Goal: Information Seeking & Learning: Check status

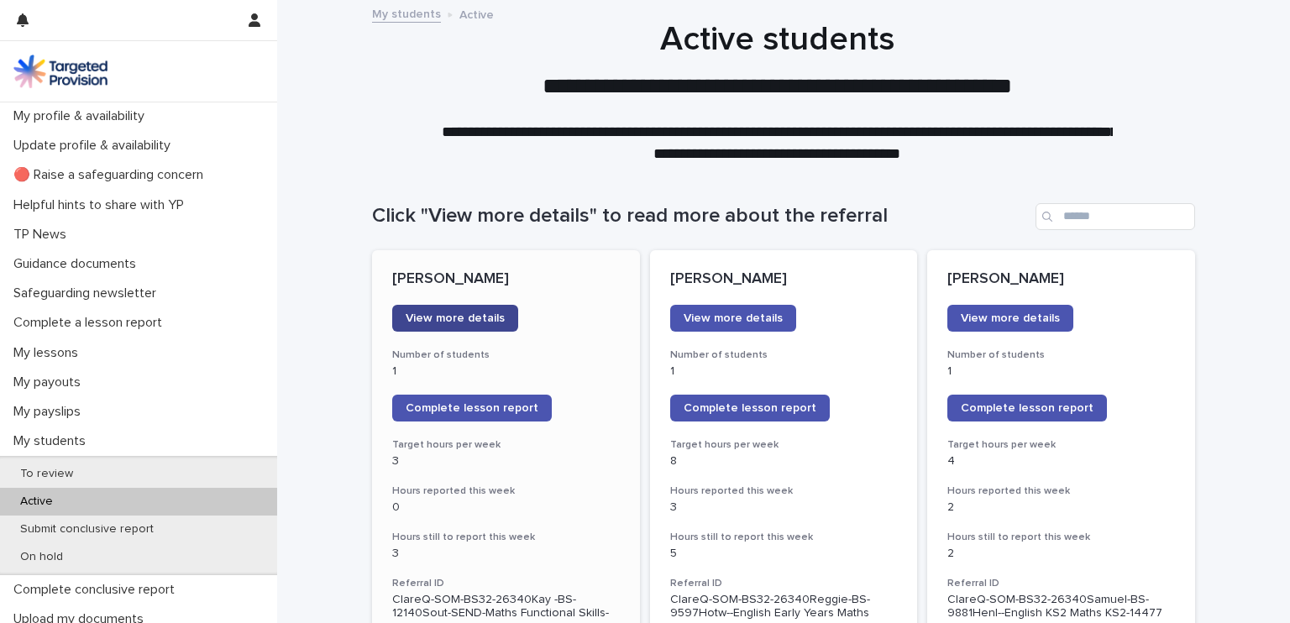
click at [463, 316] on span "View more details" at bounding box center [455, 318] width 99 height 12
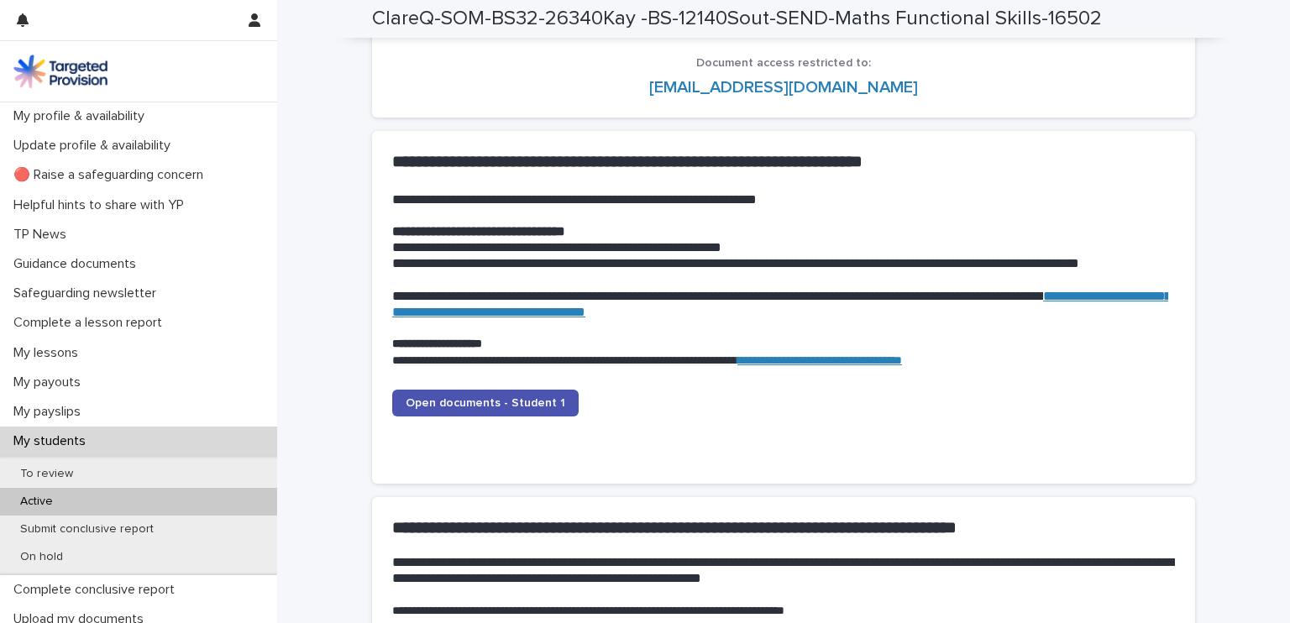
scroll to position [1568, 0]
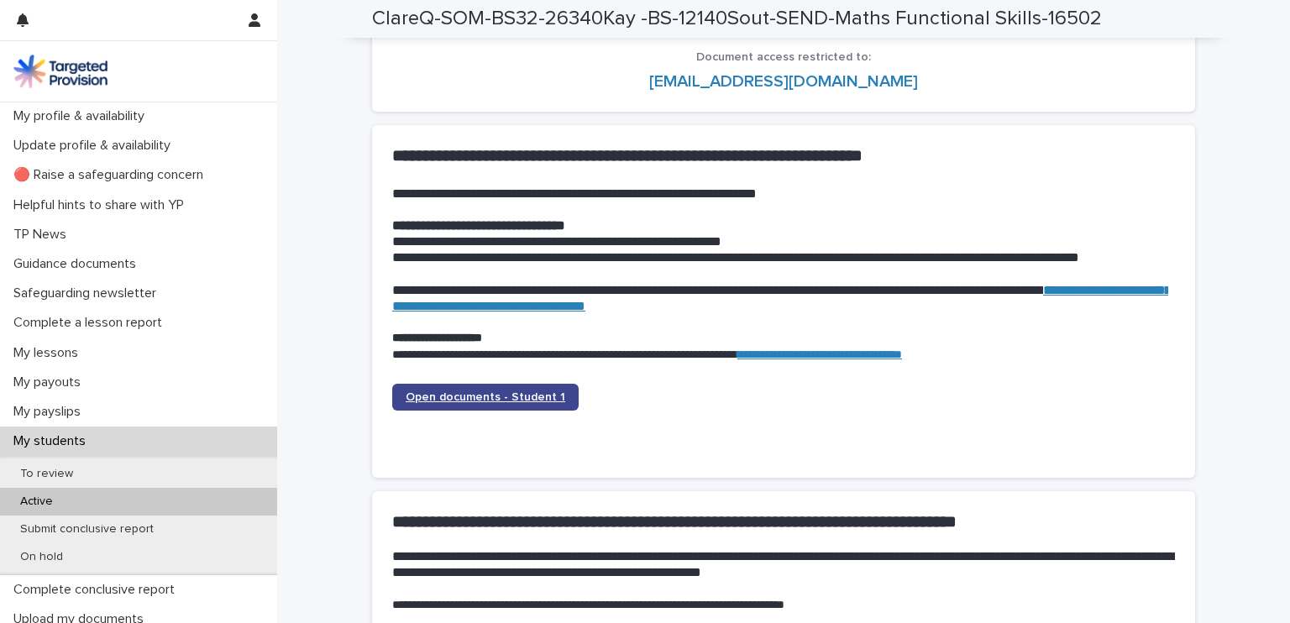
click at [512, 391] on span "Open documents - Student 1" at bounding box center [486, 397] width 160 height 12
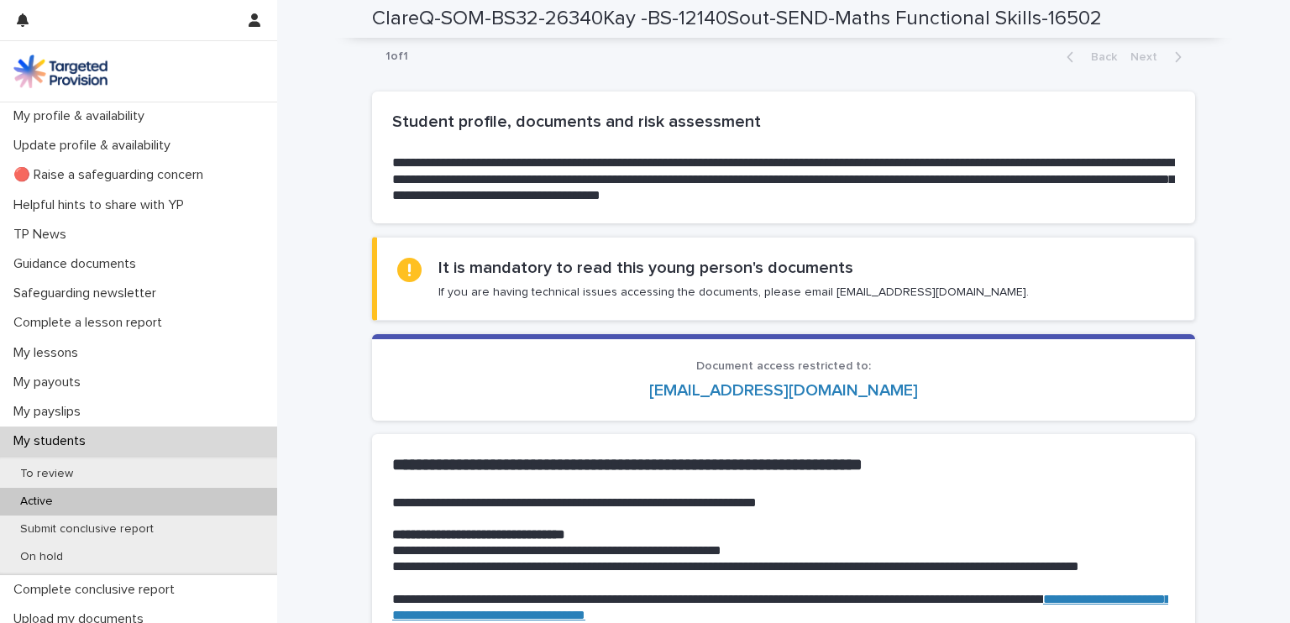
scroll to position [288, 0]
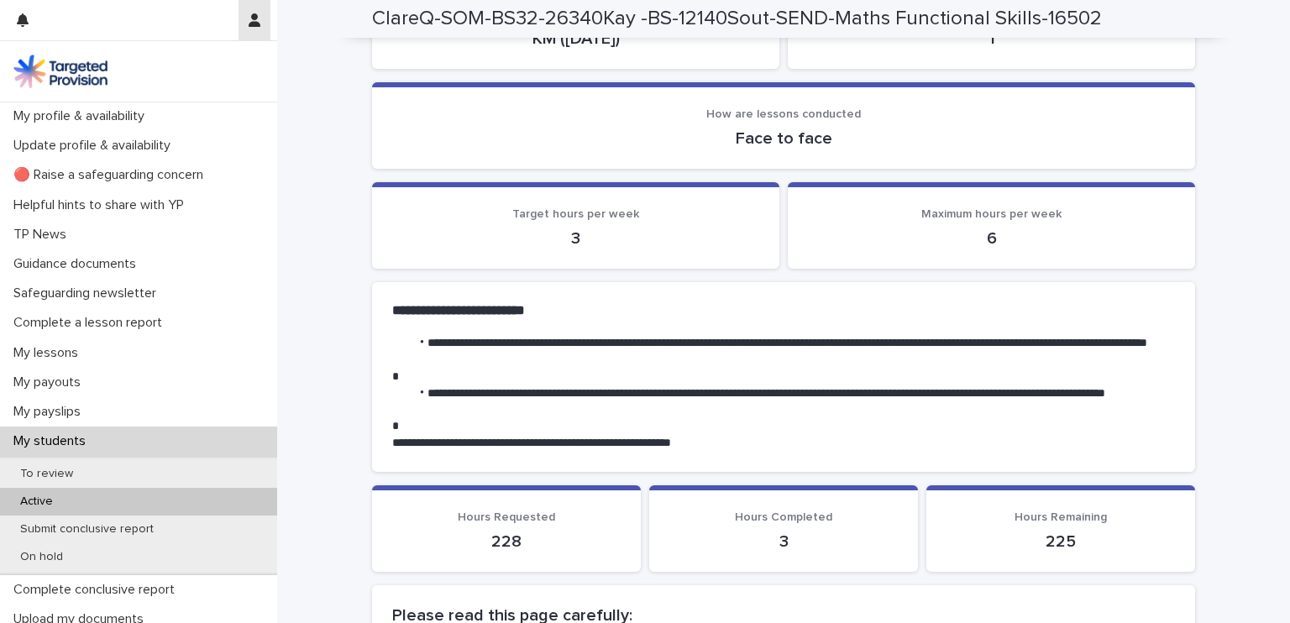
click at [255, 18] on icon "button" at bounding box center [255, 19] width 12 height 13
click at [184, 67] on p "Log Out" at bounding box center [206, 71] width 106 height 29
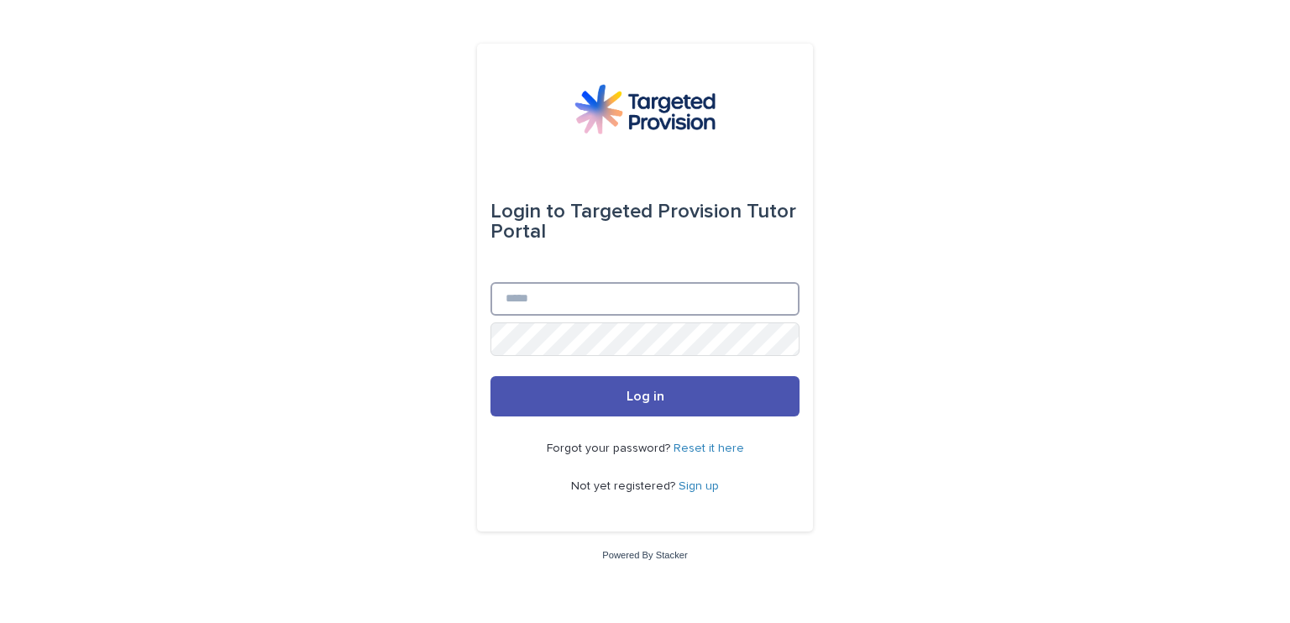
type input "**********"
